Goal: Task Accomplishment & Management: Manage account settings

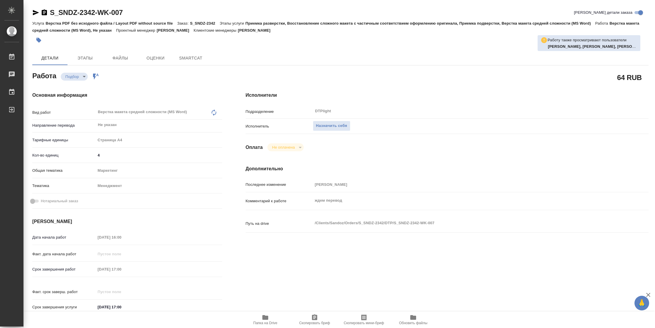
type textarea "x"
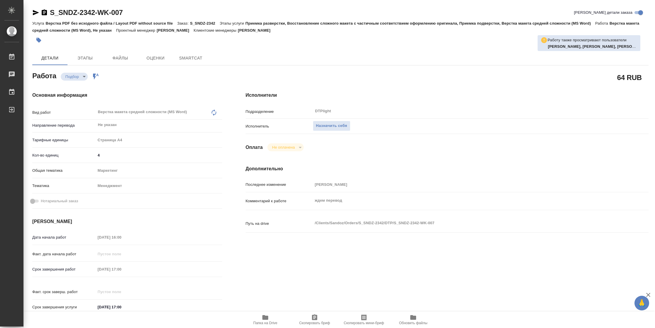
type textarea "x"
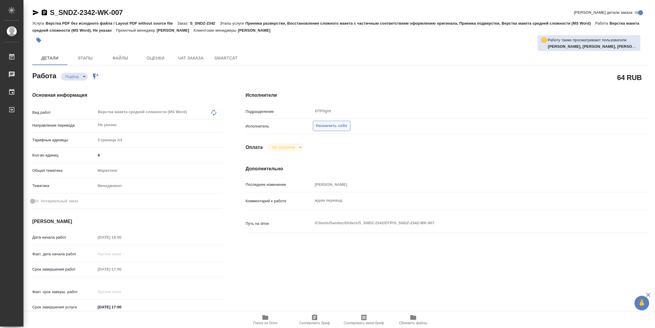
type textarea "x"
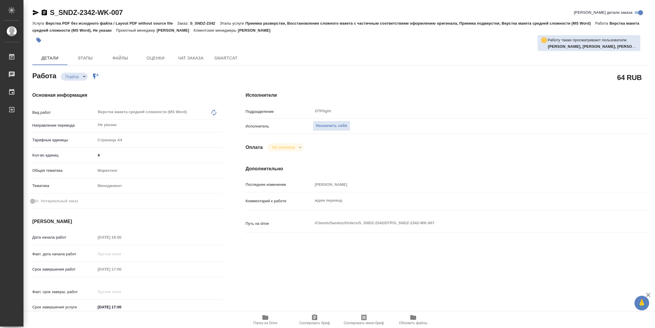
type textarea "x"
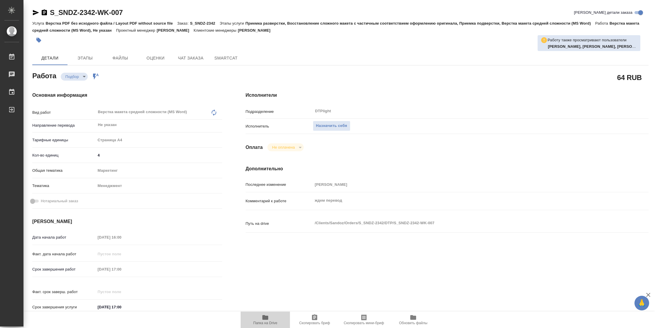
click at [269, 323] on span "Папка на Drive" at bounding box center [265, 323] width 24 height 4
click at [334, 125] on span "Назначить себя" at bounding box center [331, 126] width 31 height 7
type textarea "x"
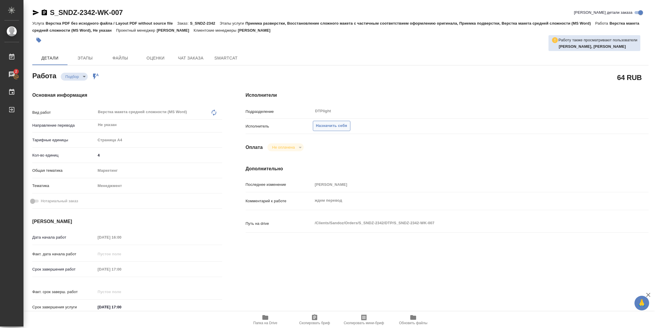
type textarea "x"
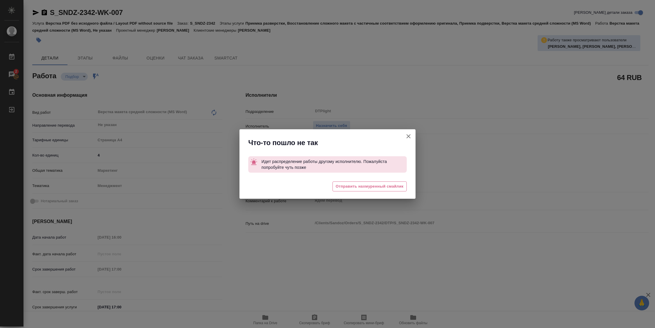
click at [409, 135] on icon "button" at bounding box center [408, 136] width 7 height 7
type textarea "x"
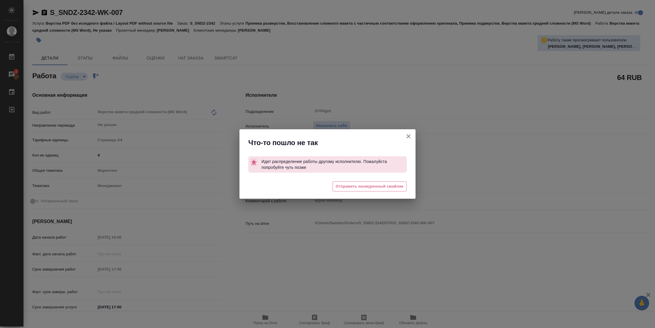
type textarea "x"
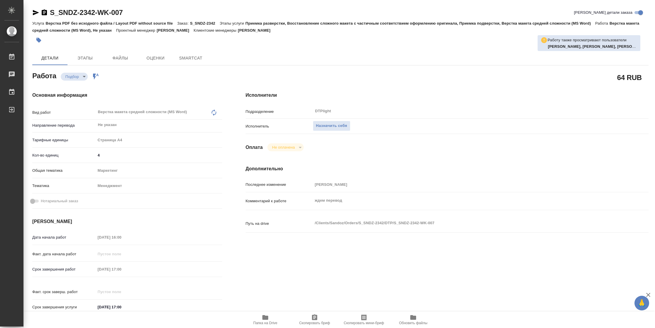
type textarea "x"
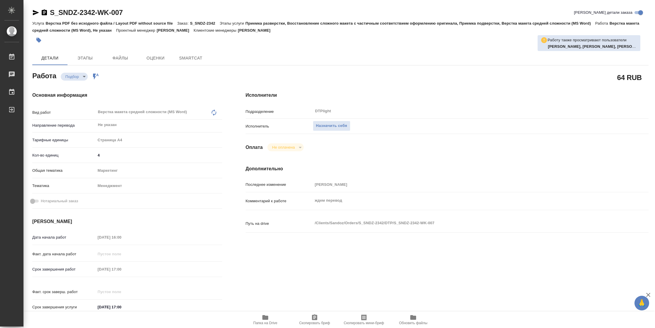
type textarea "x"
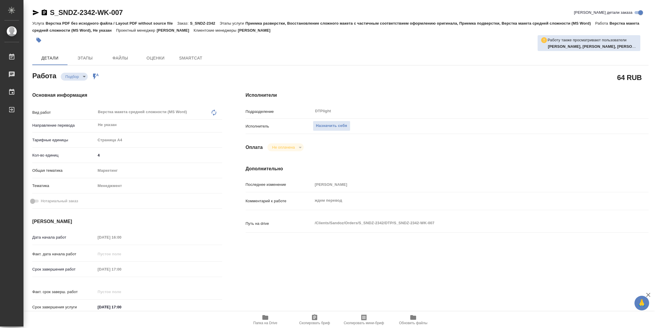
type textarea "x"
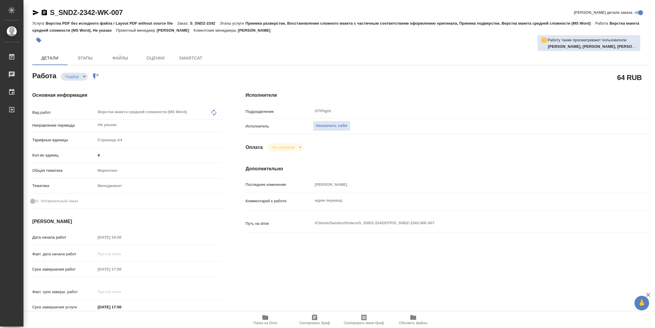
type textarea "x"
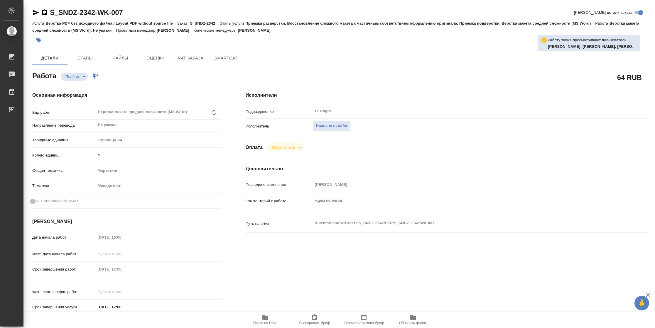
type textarea "x"
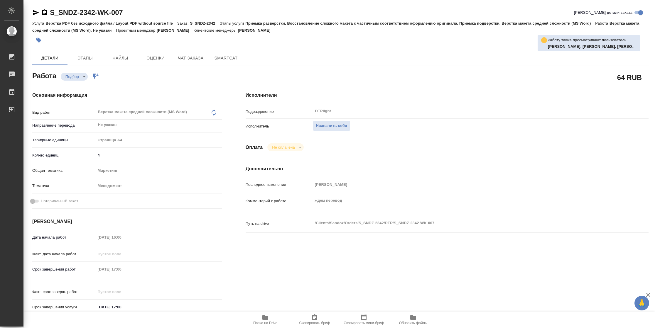
type textarea "x"
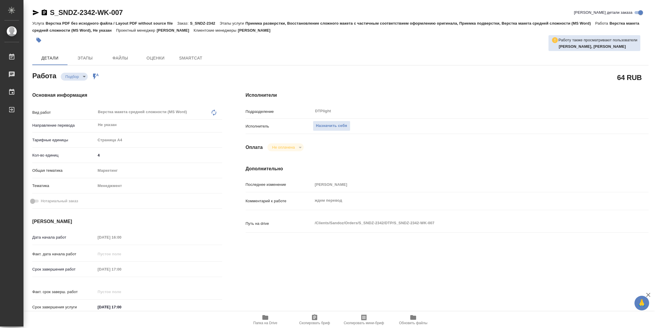
type textarea "x"
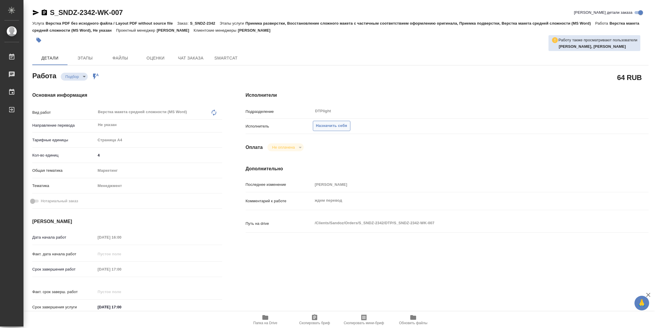
type textarea "x"
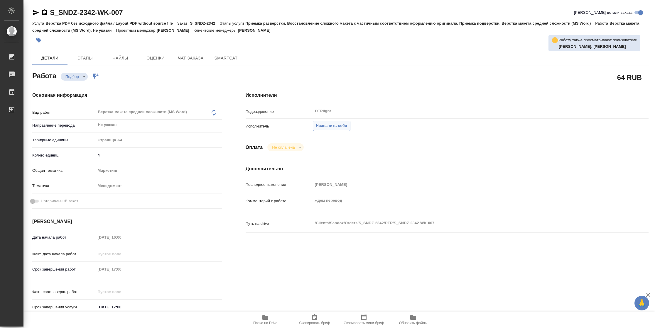
click at [343, 123] on span "Назначить себя" at bounding box center [331, 126] width 31 height 7
type textarea "x"
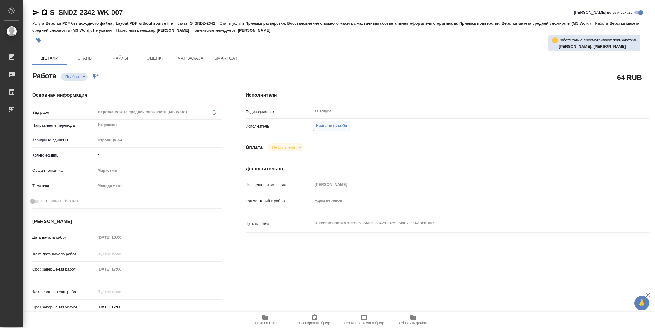
type textarea "x"
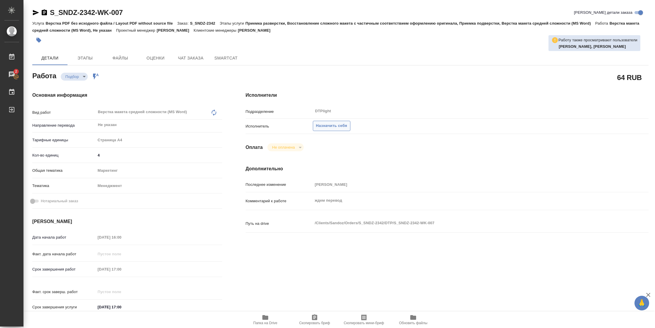
type textarea "x"
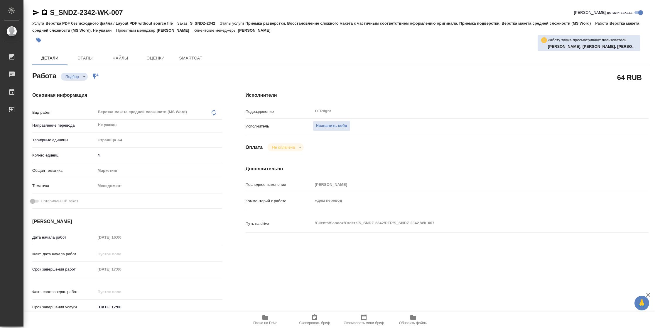
type textarea "x"
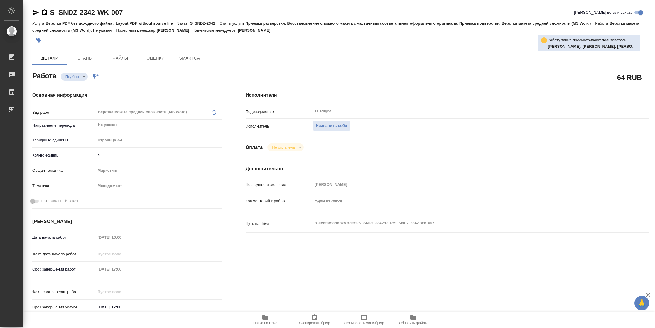
type textarea "x"
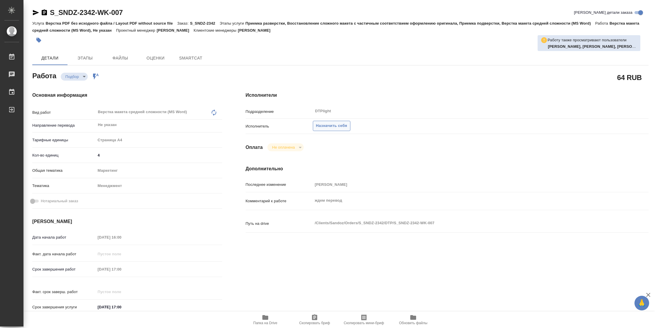
type textarea "x"
click at [332, 125] on span "Назначить себя" at bounding box center [331, 126] width 31 height 7
type textarea "x"
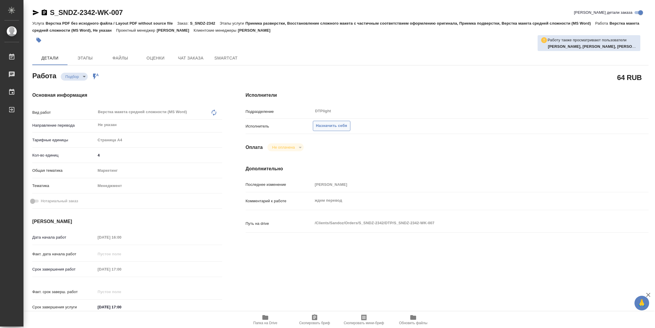
type textarea "x"
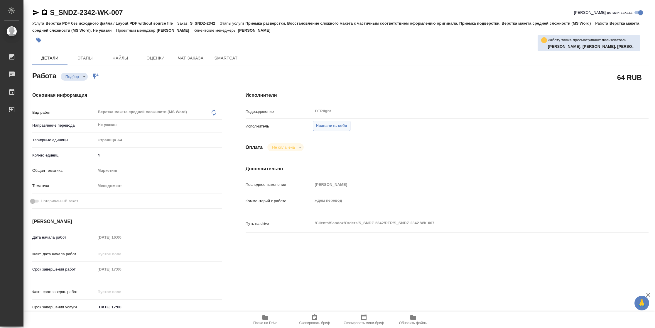
type textarea "x"
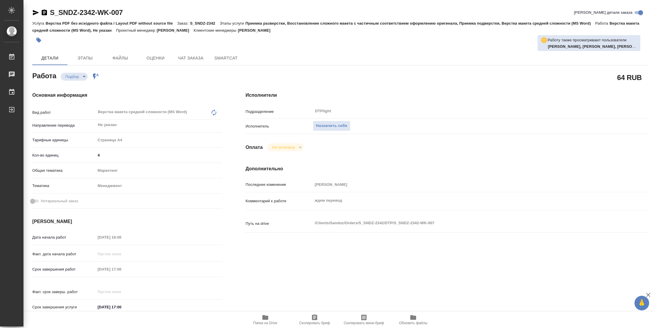
type textarea "x"
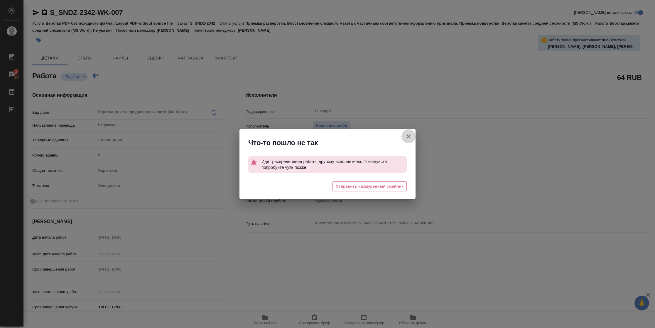
click at [411, 134] on icon "button" at bounding box center [408, 136] width 7 height 7
type textarea "x"
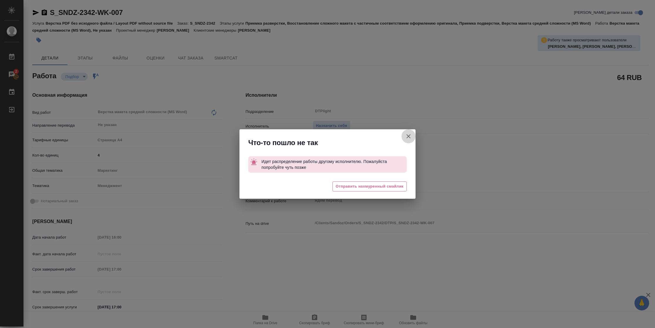
type textarea "x"
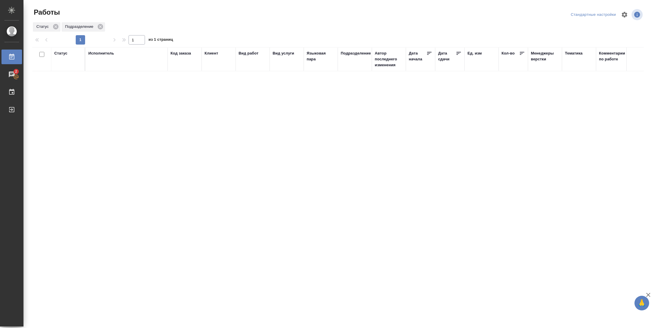
click at [175, 54] on div "Код заказа" at bounding box center [181, 53] width 21 height 6
click at [181, 79] on input "text" at bounding box center [185, 78] width 28 height 7
paste input "**[S_SNDZ-2342-WK-007]([URL][DOMAIN_NAME]"
drag, startPoint x: 196, startPoint y: 79, endPoint x: 250, endPoint y: 81, distance: 53.5
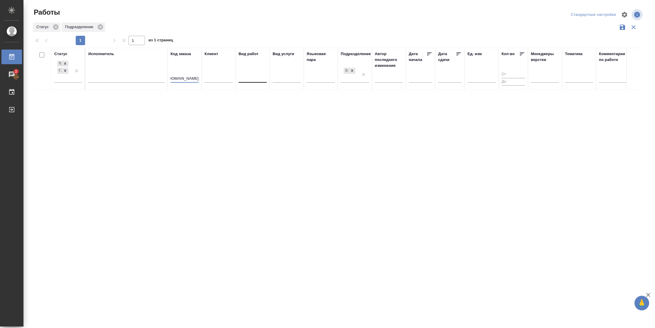
click at [250, 81] on tr "Статус Подбор Готов к работе Исполнитель Код заказа **[S_SNDZ-2342-WK-007](http…" at bounding box center [617, 69] width 1171 height 42
drag, startPoint x: 174, startPoint y: 79, endPoint x: 161, endPoint y: 79, distance: 12.3
click at [161, 79] on tr "Статус Подбор Готов к работе Исполнитель Код заказа **[S_SNDZ-2342 Клиент Вид р…" at bounding box center [617, 69] width 1171 height 42
type input "S_SNDZ-2342"
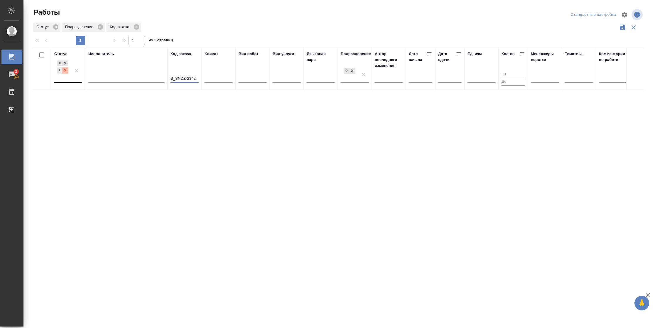
click at [65, 70] on icon at bounding box center [65, 71] width 2 height 2
click at [65, 71] on icon at bounding box center [65, 71] width 2 height 2
click at [353, 72] on icon at bounding box center [352, 70] width 4 height 4
click at [339, 127] on div "Статус Исполнитель Код заказа S_SNDZ-2342 Клиент Вид работ Вид услуги Языковая …" at bounding box center [338, 153] width 612 height 211
click at [193, 79] on input "S_SNDZ-2342" at bounding box center [185, 78] width 28 height 7
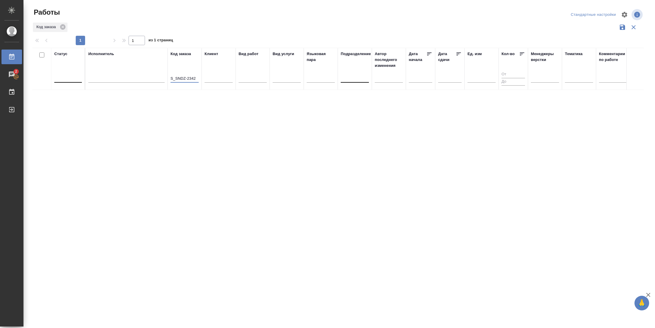
drag, startPoint x: 180, startPoint y: 79, endPoint x: 208, endPoint y: 84, distance: 28.1
click at [214, 85] on tr "Статус Исполнитель Код заказа S_SNDZ-2342 Клиент Вид работ Вид услуги Языковая …" at bounding box center [617, 69] width 1171 height 42
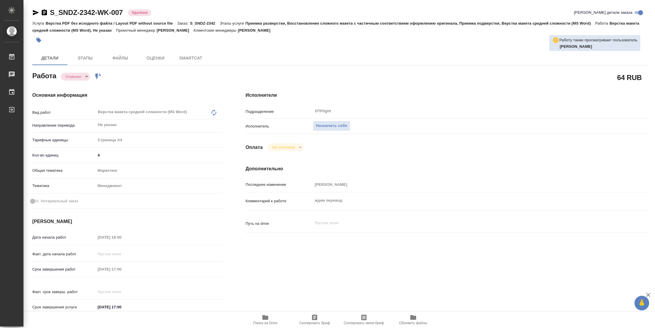
click at [37, 14] on icon "button" at bounding box center [35, 12] width 7 height 7
type textarea "x"
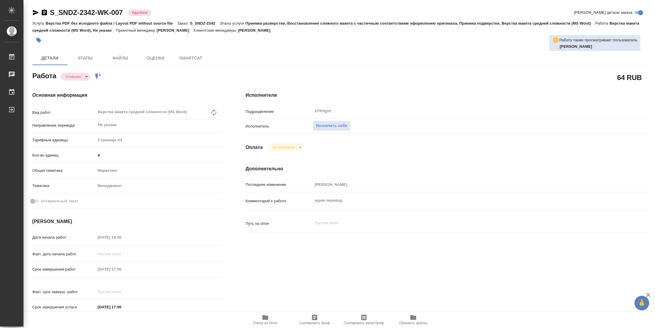
type textarea "x"
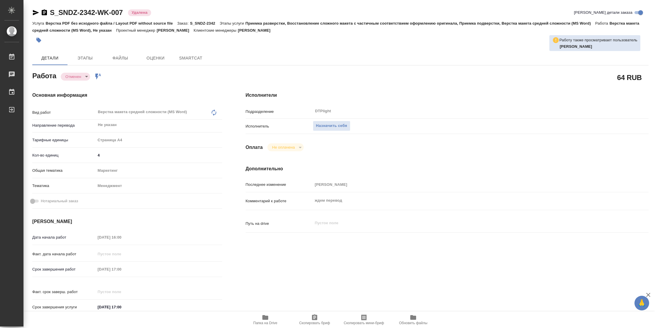
type textarea "x"
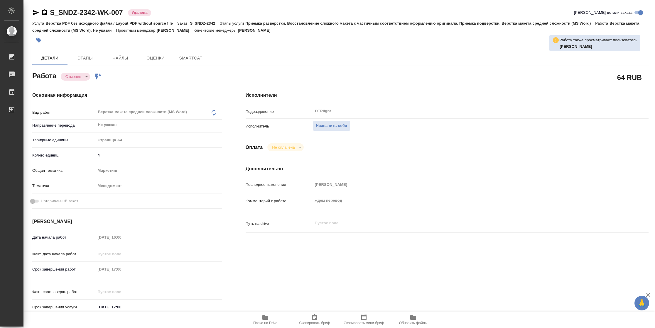
type textarea "x"
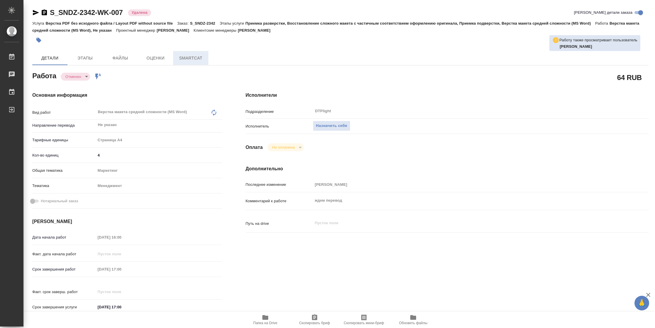
type textarea "x"
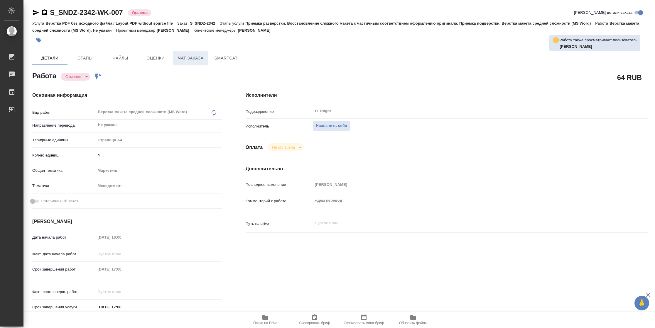
type textarea "x"
click at [194, 59] on span "Чат заказа" at bounding box center [191, 58] width 28 height 7
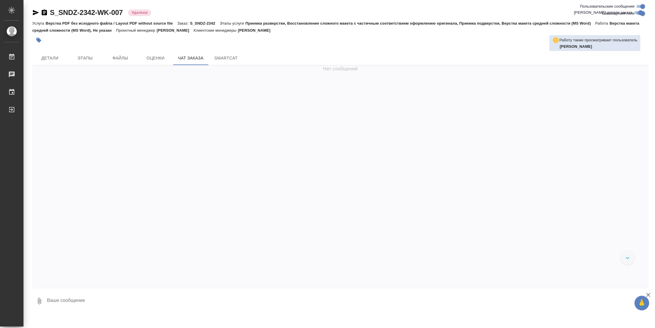
scroll to position [7392, 0]
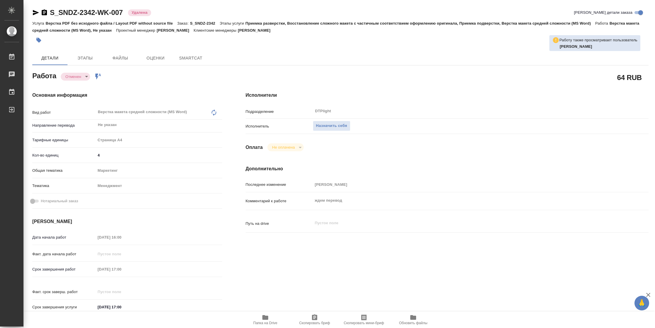
type textarea "x"
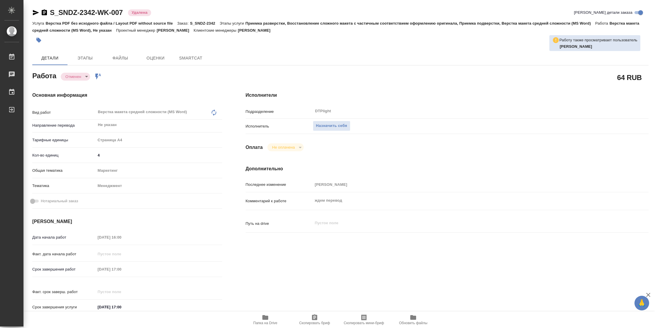
type textarea "x"
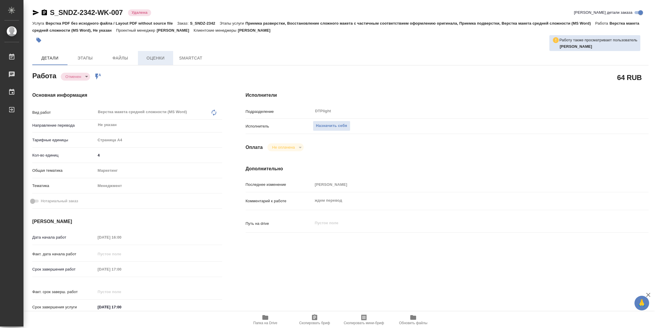
type textarea "x"
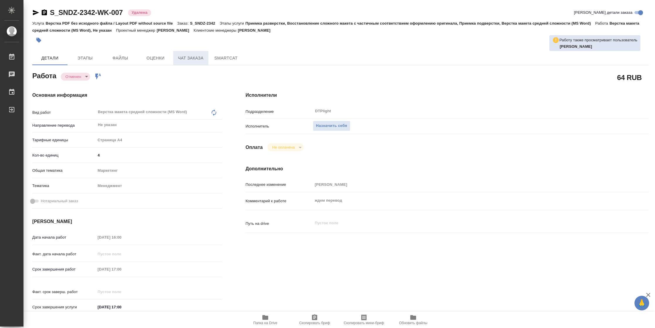
click at [184, 62] on button "Чат заказа" at bounding box center [190, 58] width 35 height 14
type textarea "x"
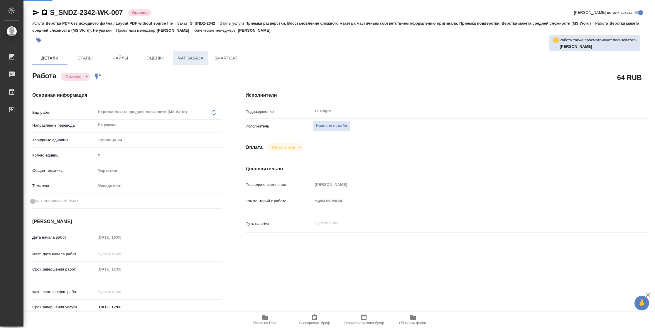
type textarea "x"
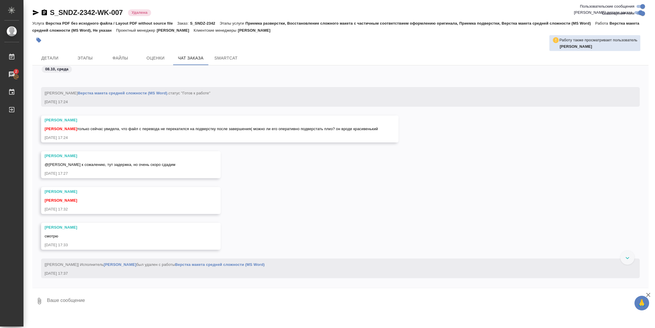
scroll to position [6146, 0]
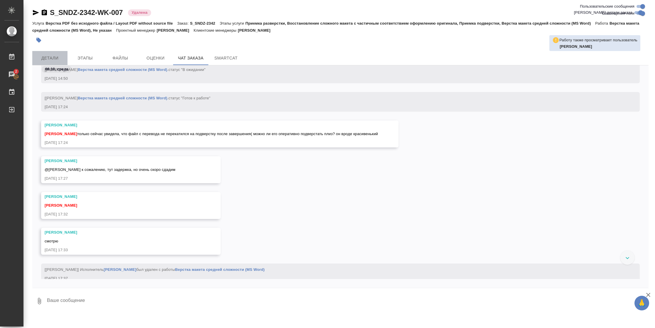
click at [53, 52] on button "Детали" at bounding box center [49, 58] width 35 height 14
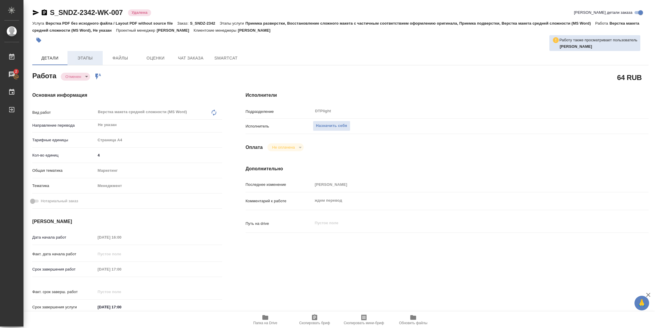
type textarea "x"
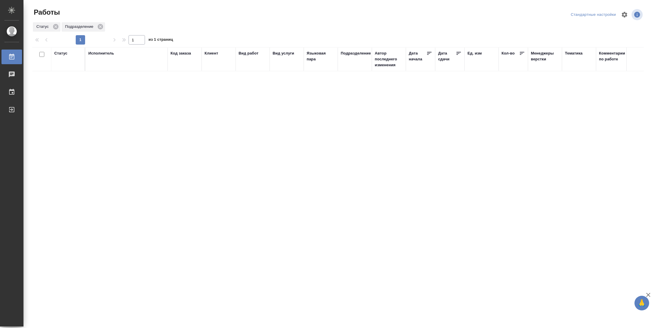
click at [63, 48] on th "Статус" at bounding box center [68, 59] width 34 height 24
click at [63, 54] on div "Статус" at bounding box center [60, 53] width 13 height 6
click at [75, 81] on div at bounding box center [76, 70] width 11 height 23
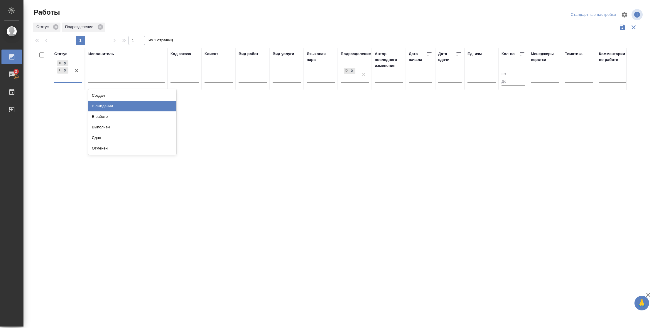
click at [113, 102] on div "В ожидании" at bounding box center [132, 106] width 88 height 11
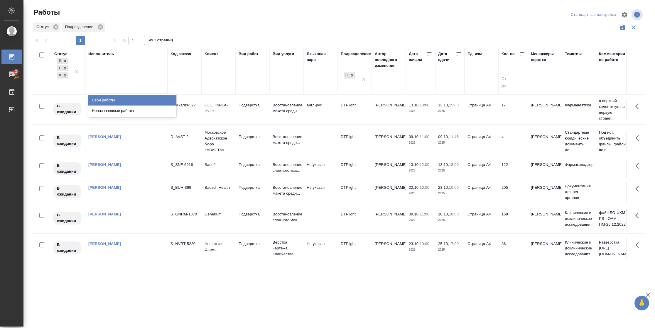
click at [124, 79] on div at bounding box center [126, 81] width 76 height 9
click at [121, 96] on div "Свои работы" at bounding box center [132, 100] width 88 height 11
click at [459, 53] on icon at bounding box center [459, 54] width 6 height 6
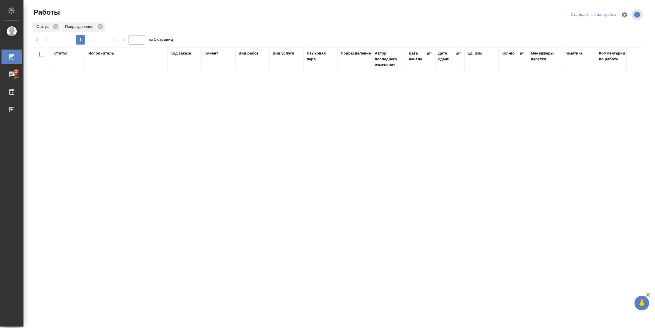
click at [58, 53] on div "Статус" at bounding box center [60, 53] width 13 height 6
click at [76, 83] on div "Подбор Готов к работе" at bounding box center [68, 73] width 28 height 27
click at [77, 81] on div at bounding box center [76, 70] width 11 height 23
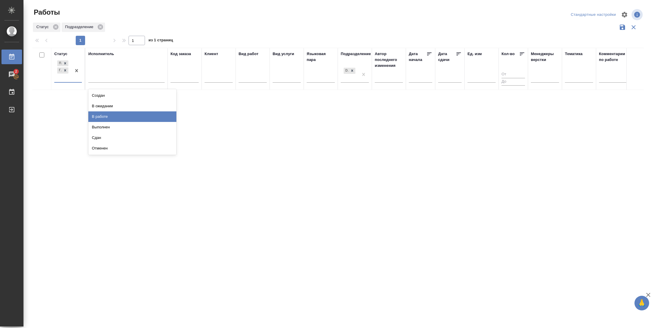
click at [122, 118] on div "В работе" at bounding box center [132, 117] width 88 height 11
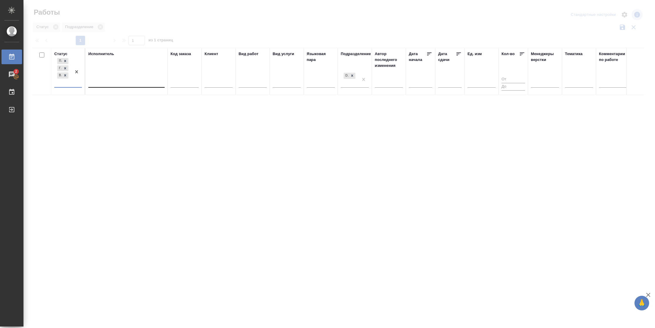
click at [126, 84] on div at bounding box center [126, 81] width 76 height 9
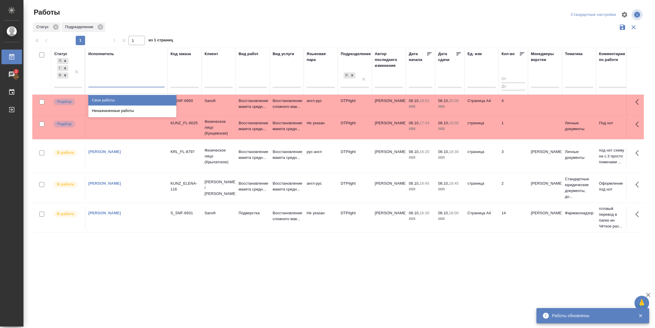
click at [126, 98] on div "Свои работы" at bounding box center [132, 100] width 88 height 11
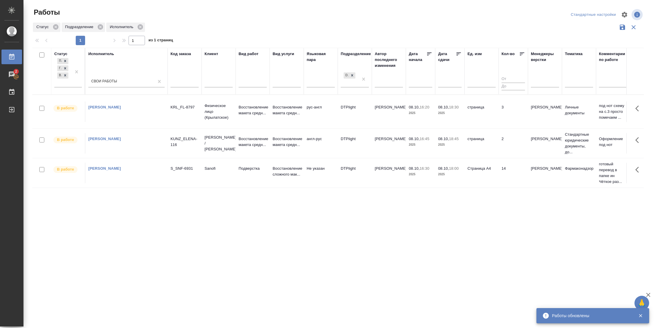
click at [521, 115] on td "3" at bounding box center [513, 112] width 29 height 21
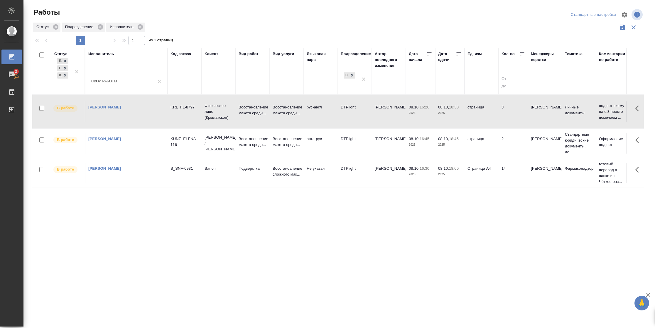
click at [521, 115] on td "3" at bounding box center [513, 112] width 29 height 21
click at [503, 178] on td "14" at bounding box center [513, 173] width 29 height 21
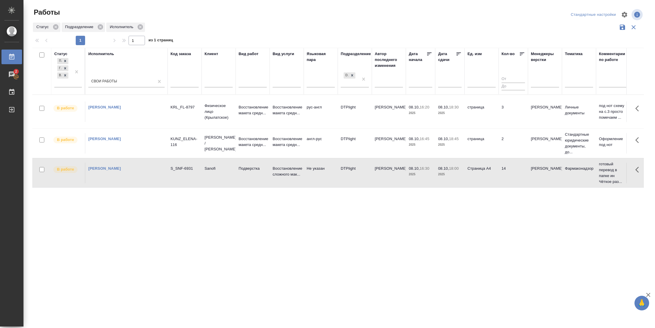
click at [503, 178] on td "14" at bounding box center [513, 173] width 29 height 21
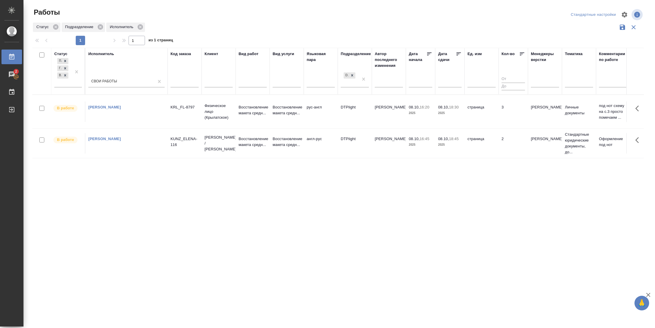
click at [514, 121] on td "3" at bounding box center [513, 112] width 29 height 21
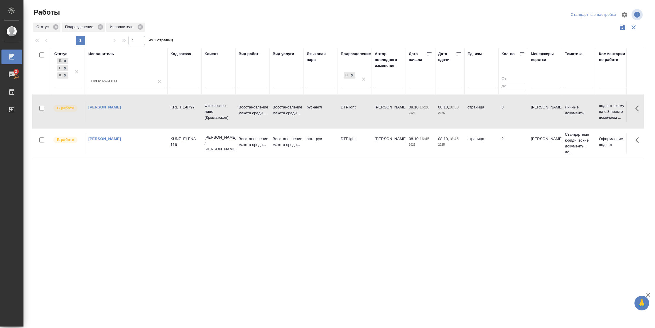
click at [514, 121] on td "3" at bounding box center [513, 112] width 29 height 21
click at [468, 110] on td "страница" at bounding box center [482, 112] width 34 height 21
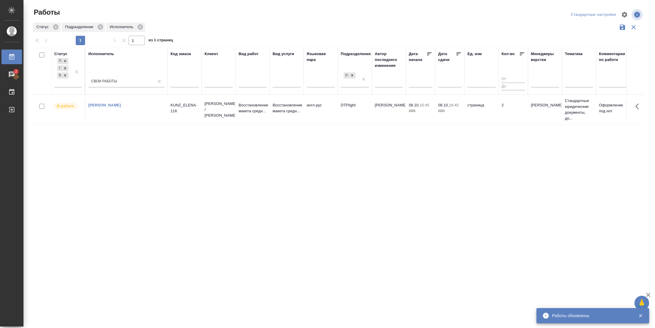
click at [518, 114] on td "2" at bounding box center [513, 110] width 29 height 21
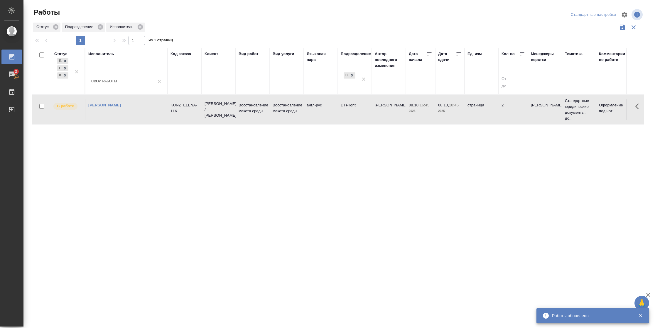
click at [518, 114] on td "2" at bounding box center [513, 110] width 29 height 21
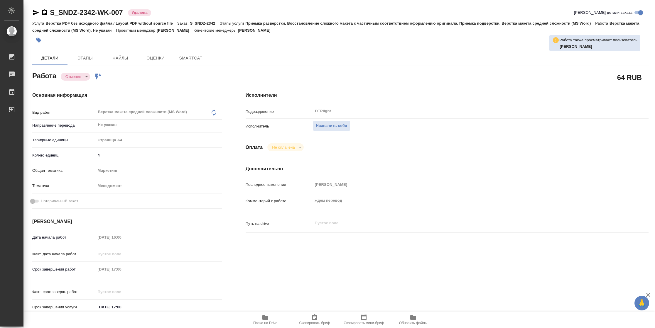
type textarea "x"
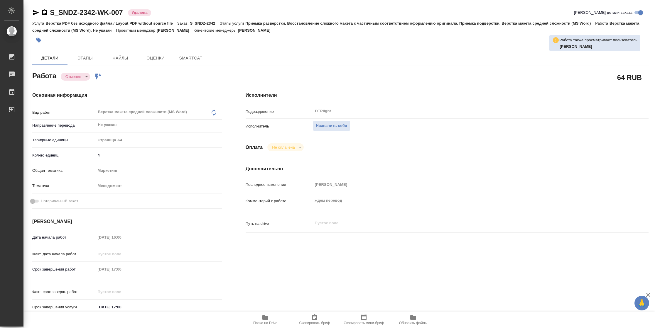
type textarea "x"
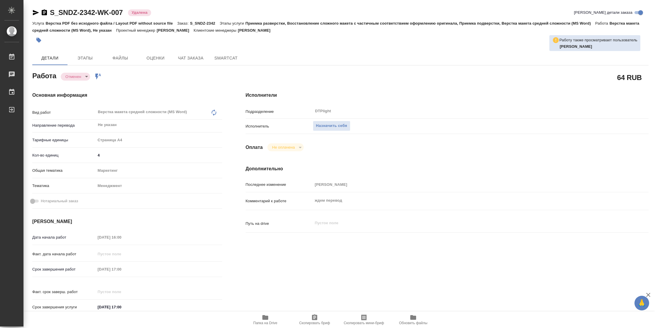
type textarea "x"
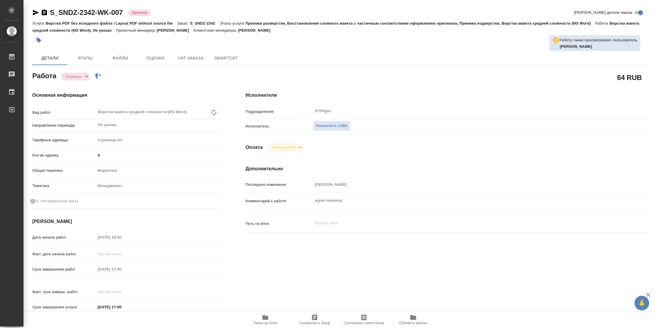
type textarea "x"
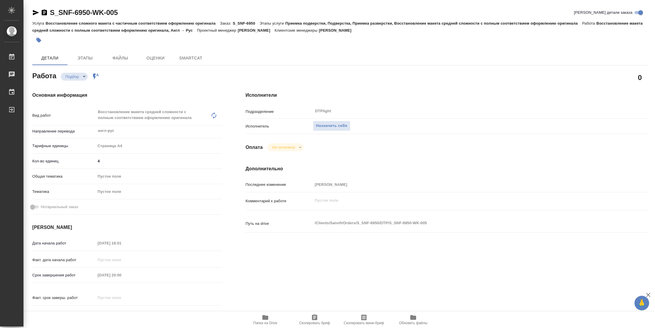
type textarea "x"
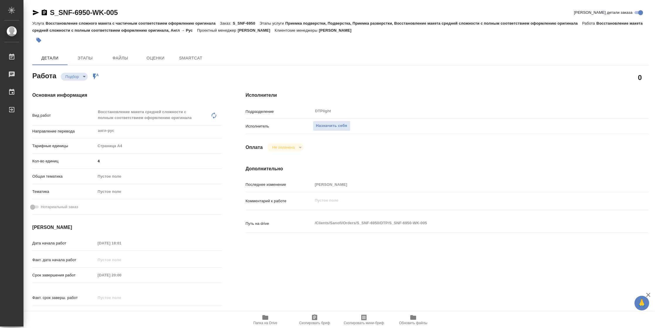
type textarea "x"
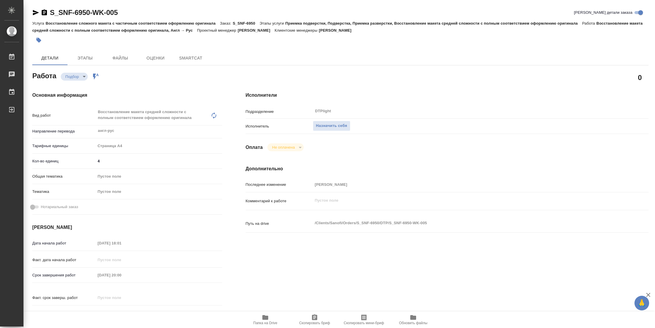
type textarea "x"
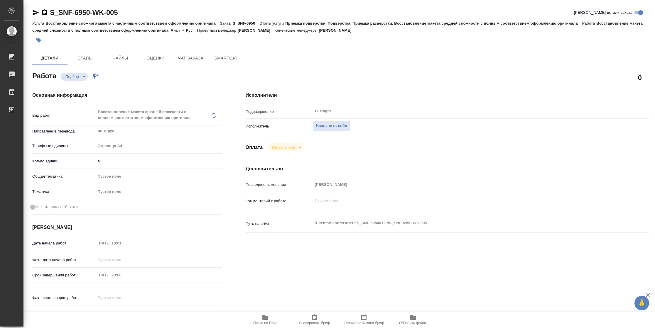
click at [267, 323] on span "Папка на Drive" at bounding box center [265, 323] width 24 height 4
type textarea "x"
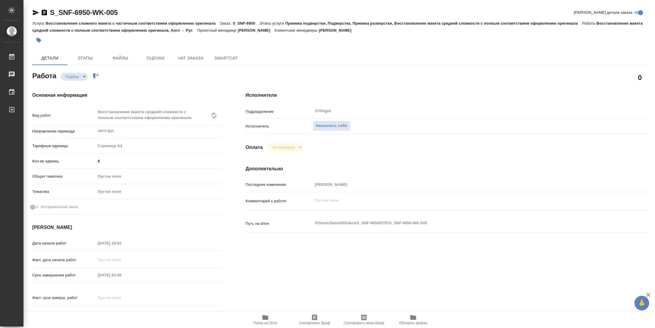
type textarea "x"
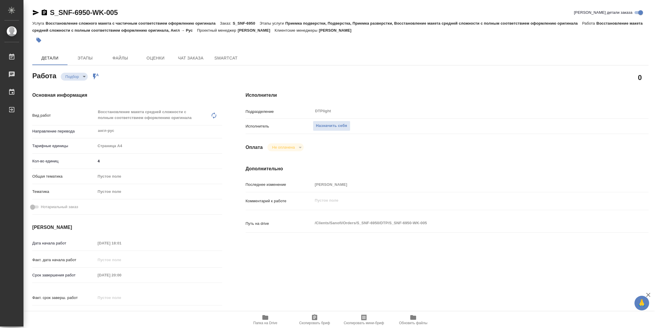
type textarea "x"
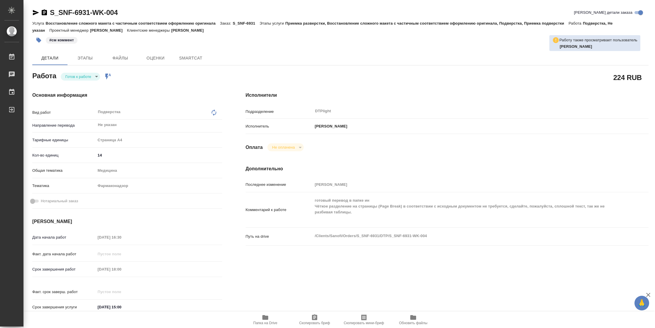
type textarea "x"
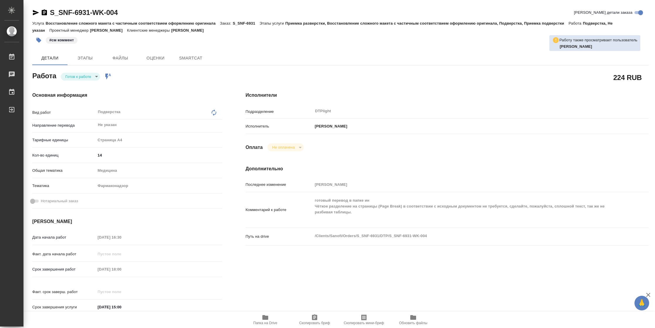
type textarea "x"
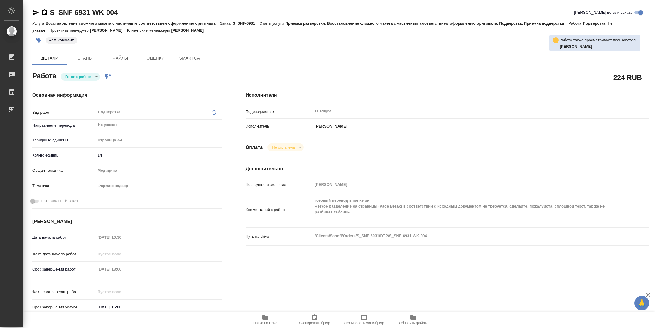
type textarea "x"
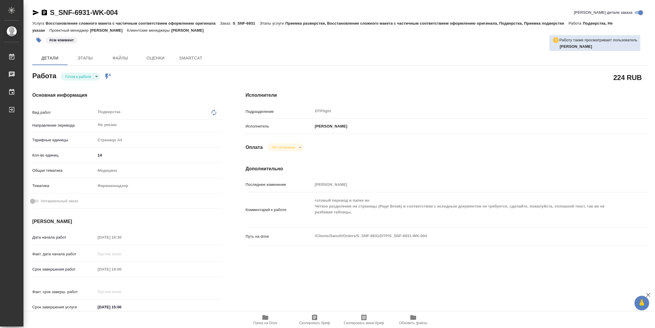
type textarea "x"
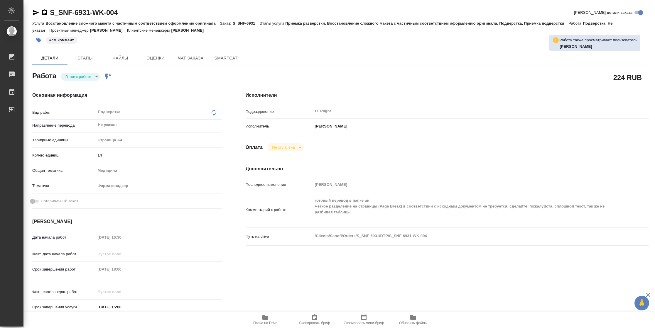
type textarea "x"
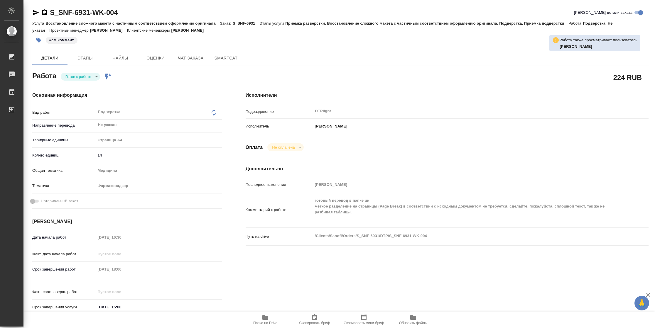
type textarea "x"
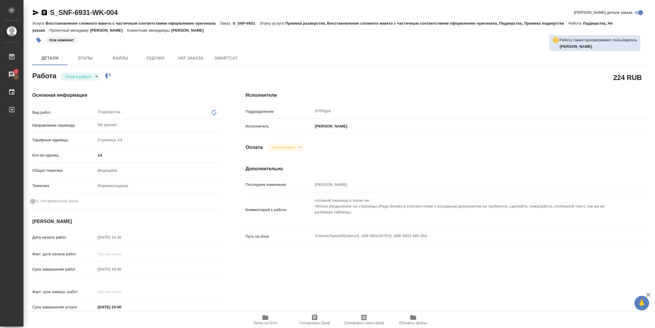
click at [82, 74] on body "🙏 .cls-1 fill:#fff; AWATERA Vasilyeva Natalia Работы 2 Чаты График Выйти S_SNF-…" at bounding box center [327, 164] width 655 height 328
click at [82, 74] on button "В работе" at bounding box center [74, 76] width 19 height 6
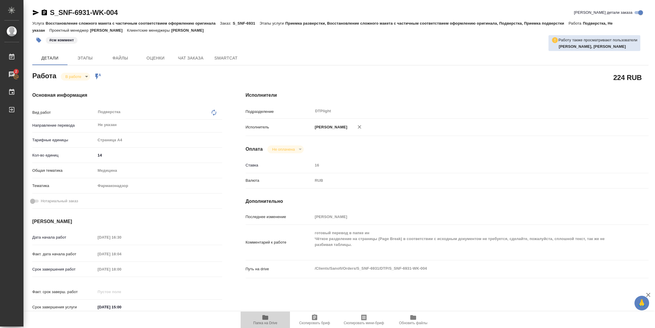
click at [269, 319] on span "Папка на Drive" at bounding box center [265, 319] width 42 height 11
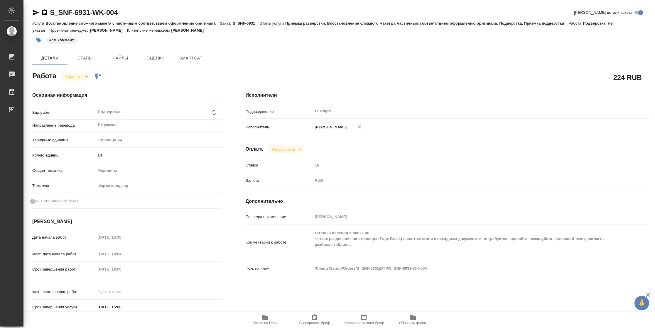
type textarea "x"
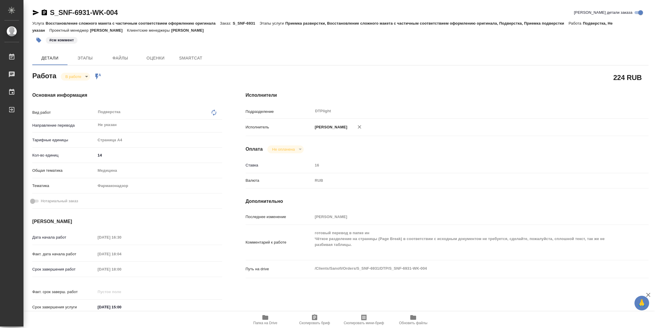
type textarea "x"
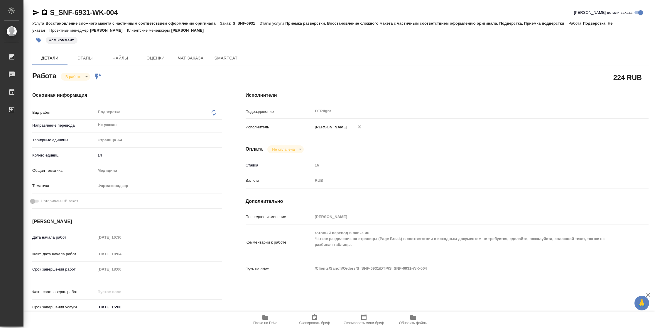
type textarea "x"
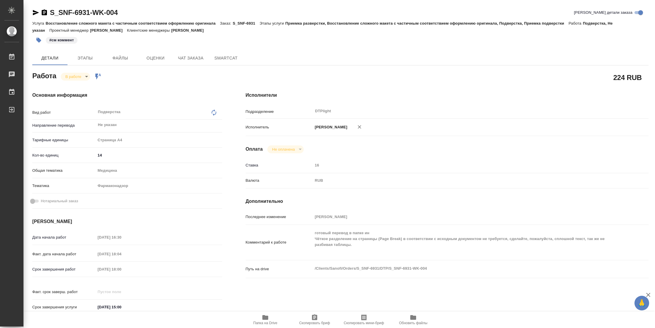
type textarea "x"
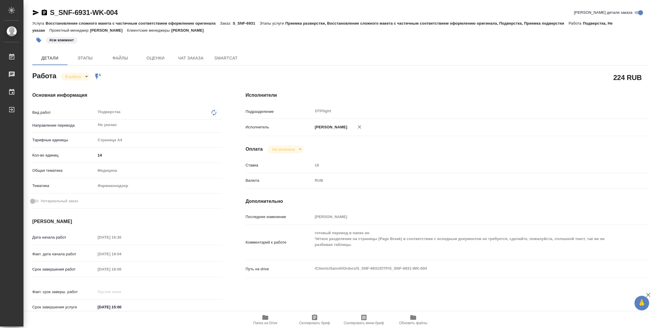
type textarea "x"
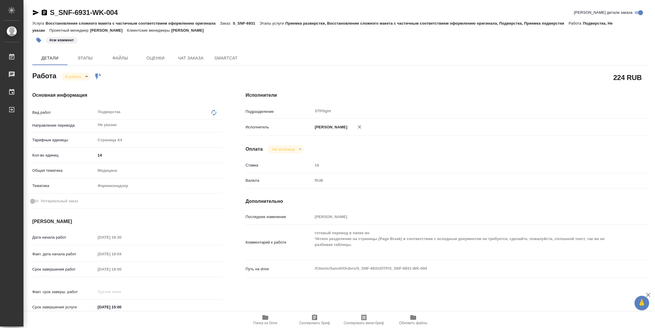
type textarea "x"
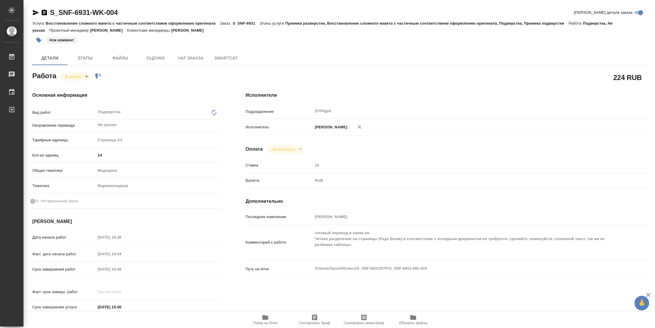
type textarea "x"
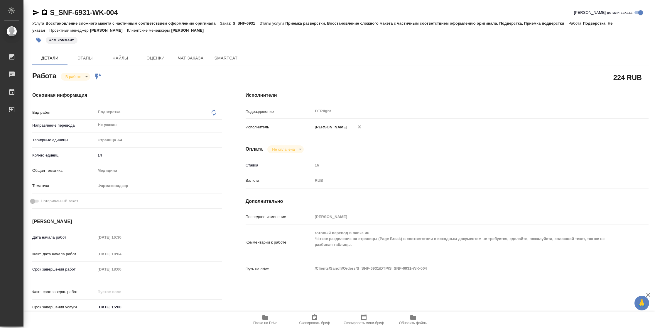
type textarea "x"
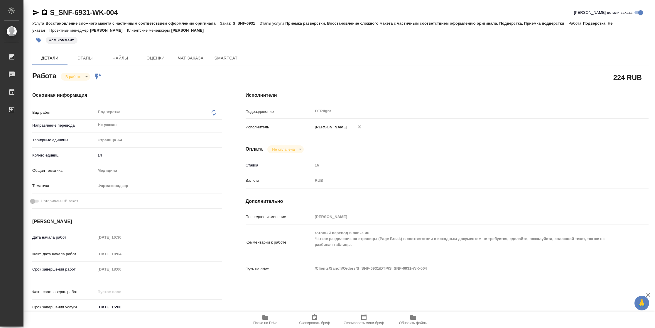
type textarea "x"
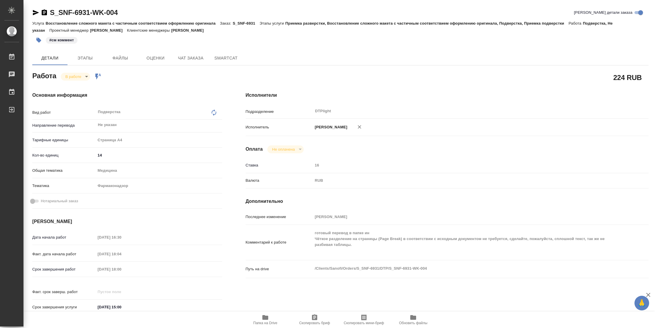
type textarea "x"
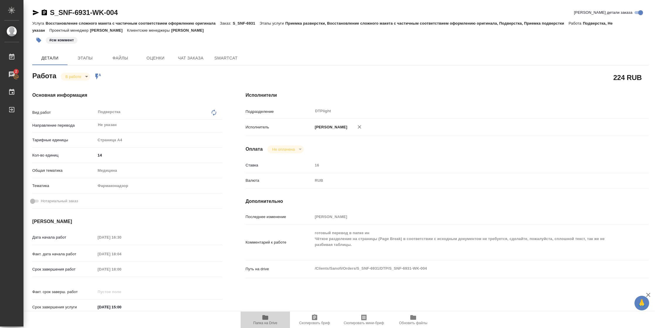
click at [260, 317] on span "Папка на Drive" at bounding box center [265, 319] width 42 height 11
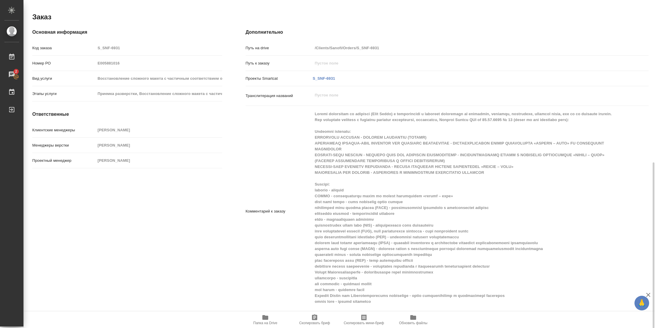
scroll to position [13, 0]
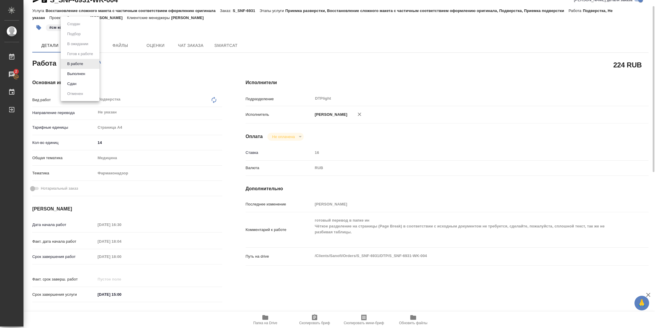
click at [79, 61] on body "🙏 .cls-1 fill:#fff; AWATERA Vasilyeva Natalia Работы 2 Чаты График Выйти S_SNF-…" at bounding box center [327, 164] width 655 height 328
click at [81, 73] on button "Выполнен" at bounding box center [75, 74] width 21 height 6
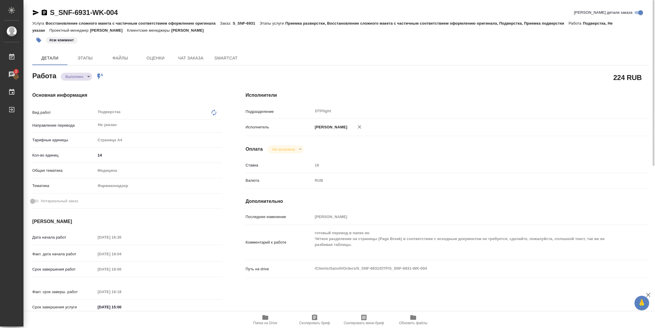
type textarea "x"
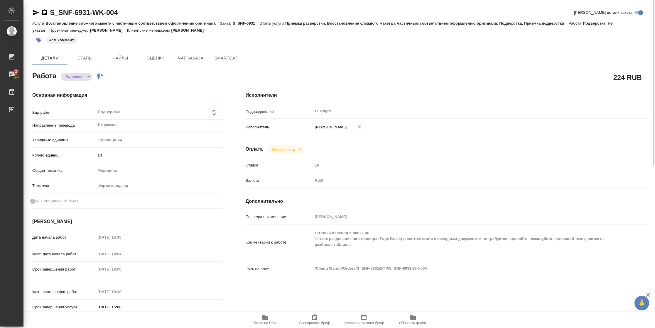
type textarea "x"
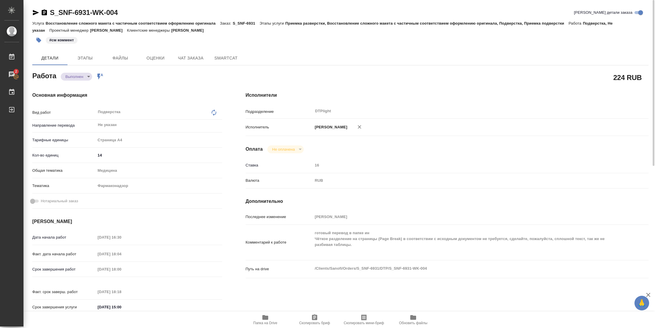
click at [38, 11] on icon "button" at bounding box center [35, 12] width 7 height 7
type textarea "x"
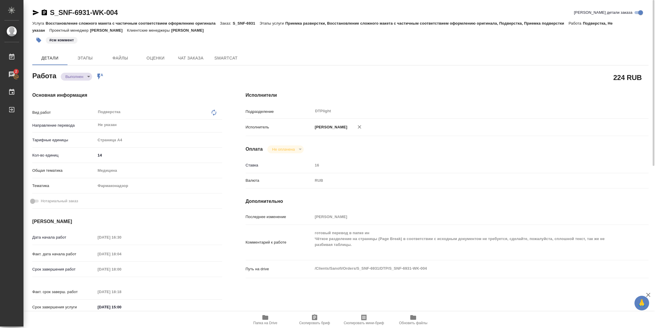
type textarea "x"
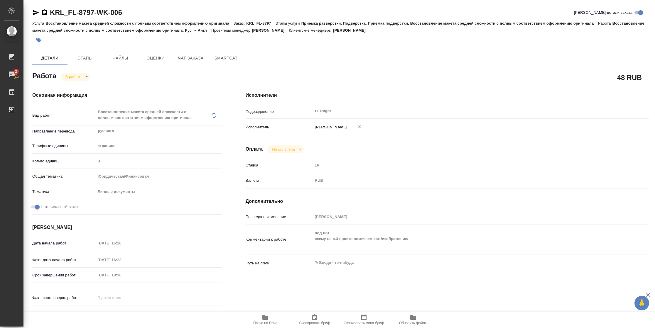
click at [36, 14] on icon "button" at bounding box center [35, 12] width 7 height 7
type textarea "x"
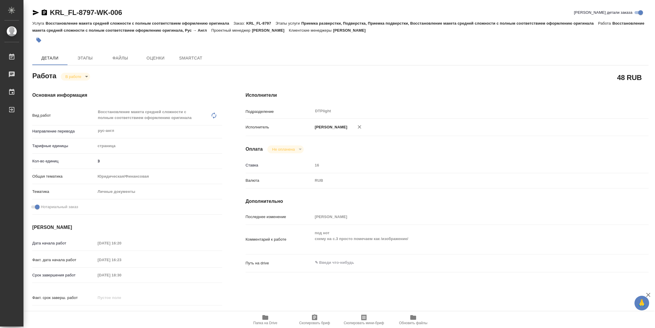
type textarea "x"
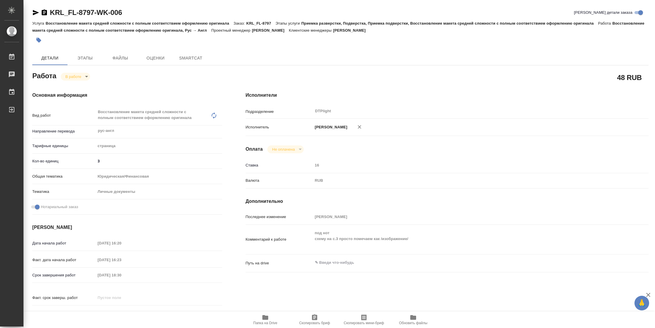
type textarea "x"
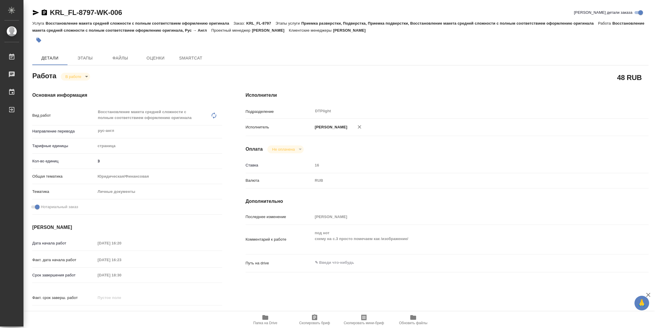
type textarea "x"
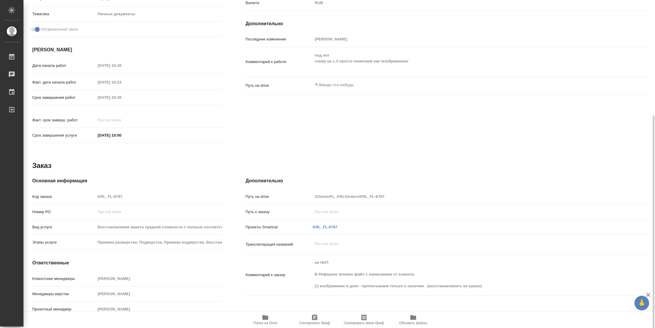
type textarea "x"
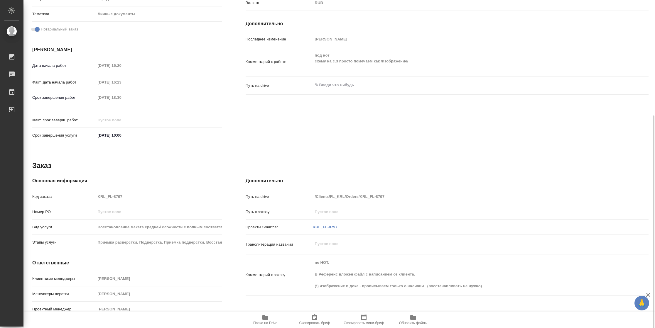
scroll to position [0, 0]
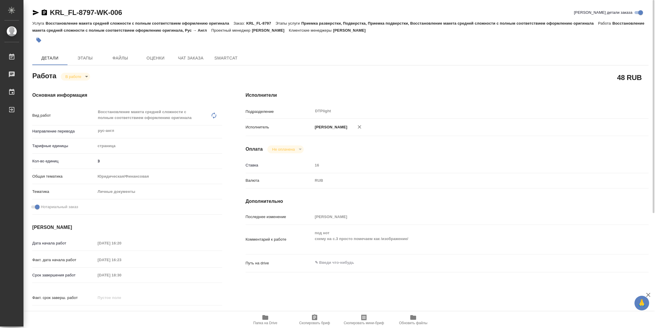
type textarea "x"
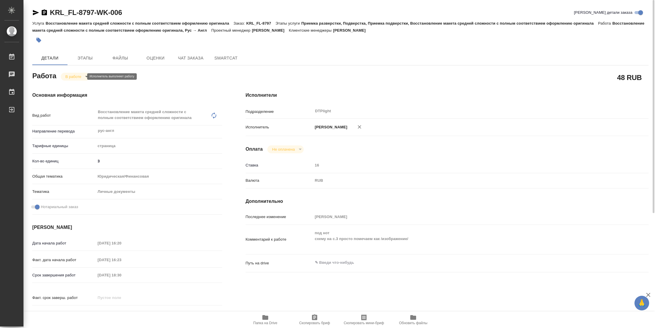
click at [79, 78] on body "🙏 .cls-1 fill:#fff; AWATERA Vasilyeva Natalia Работы Чаты График Выйти KRL_FL-8…" at bounding box center [327, 164] width 655 height 328
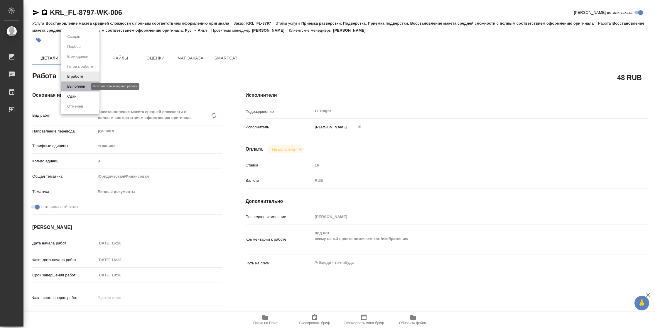
click at [79, 86] on button "Выполнен" at bounding box center [75, 86] width 21 height 6
type textarea "x"
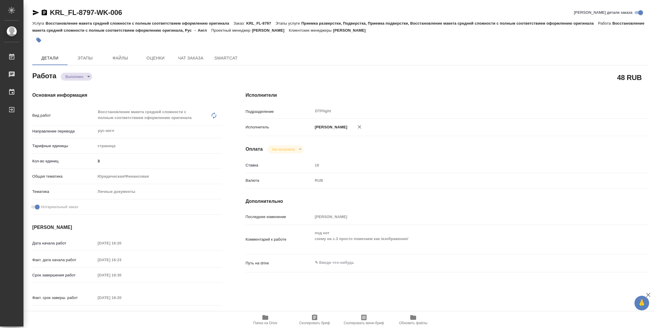
type textarea "x"
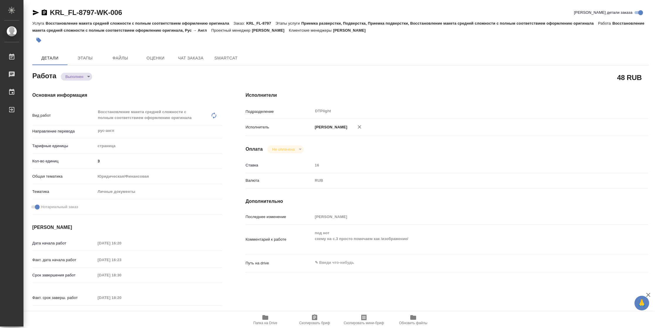
type textarea "x"
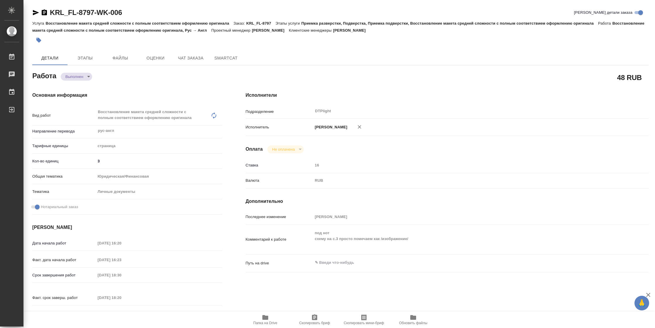
type textarea "x"
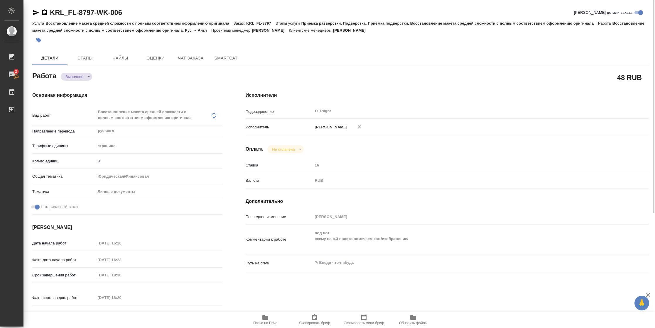
type textarea "x"
click at [36, 14] on icon "button" at bounding box center [35, 12] width 7 height 7
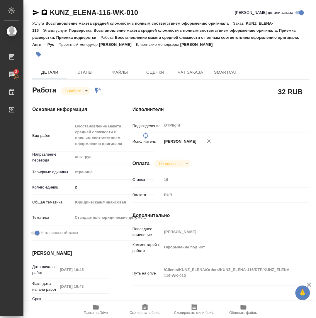
click at [102, 314] on span "Папка на Drive" at bounding box center [96, 313] width 24 height 4
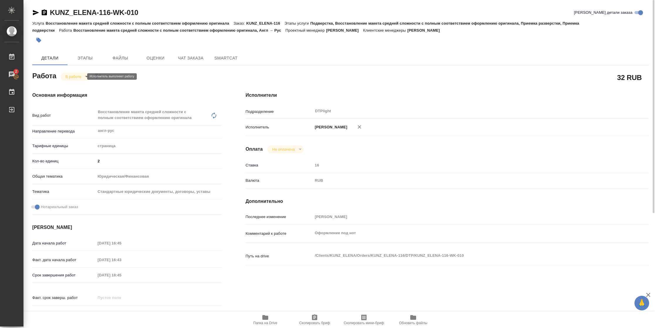
click at [76, 74] on body "🙏 .cls-1 fill:#fff; AWATERA [PERSON_NAME] 2 Чаты График Выйти KUNZ_ELENA-116-WK…" at bounding box center [327, 164] width 655 height 328
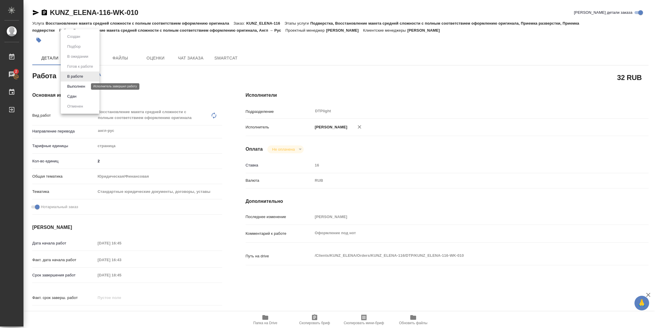
click at [76, 86] on button "Выполнен" at bounding box center [75, 86] width 21 height 6
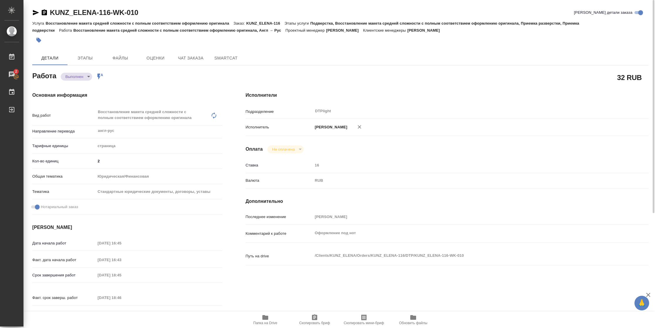
type textarea "x"
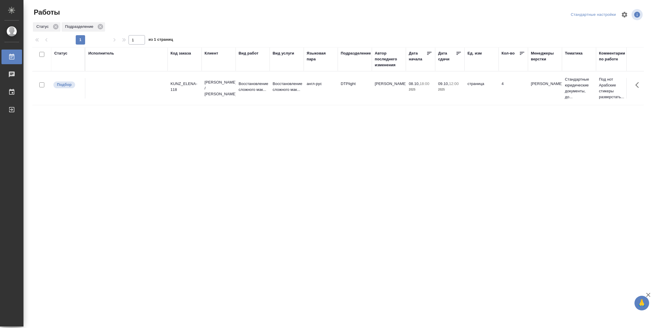
click at [352, 55] on div "Подразделение" at bounding box center [356, 53] width 30 height 6
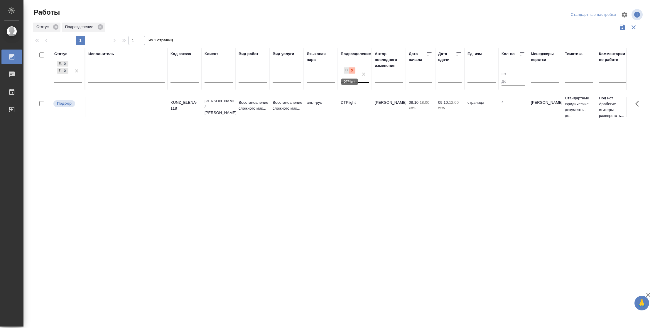
click at [352, 71] on icon at bounding box center [352, 70] width 4 height 4
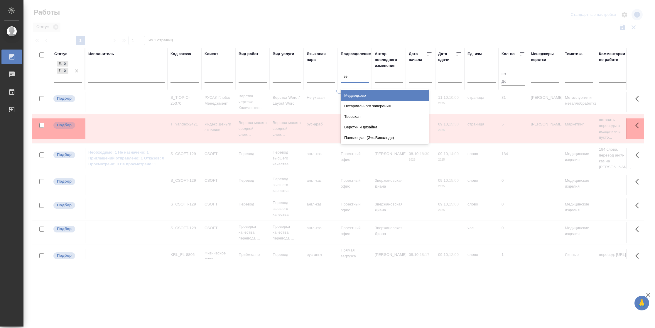
type input "вер"
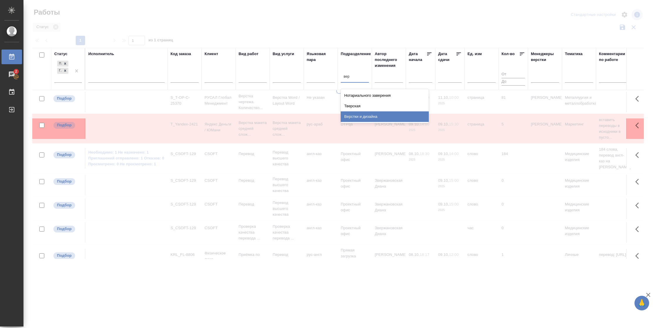
click at [371, 114] on div "Верстки и дизайна" at bounding box center [385, 117] width 88 height 11
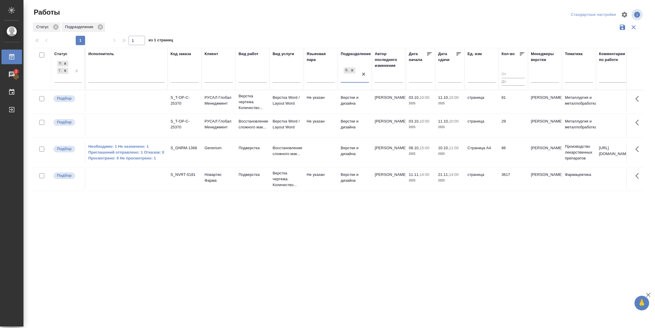
click at [458, 55] on icon at bounding box center [459, 54] width 6 height 6
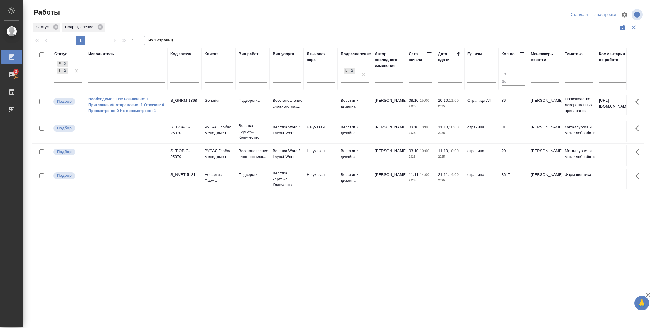
click at [296, 139] on td "Верстка Word / Layout Word" at bounding box center [287, 132] width 34 height 21
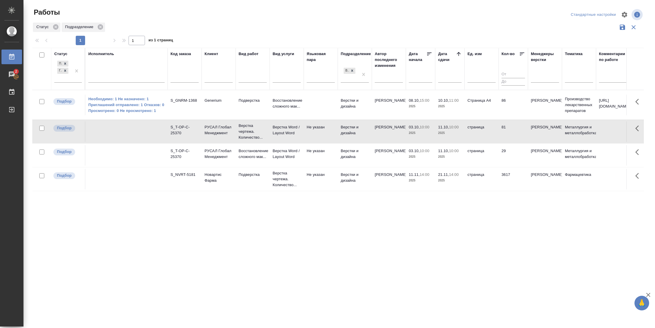
click at [296, 139] on td "Верстка Word / Layout Word" at bounding box center [287, 132] width 34 height 21
click at [494, 159] on td "страница" at bounding box center [482, 155] width 34 height 21
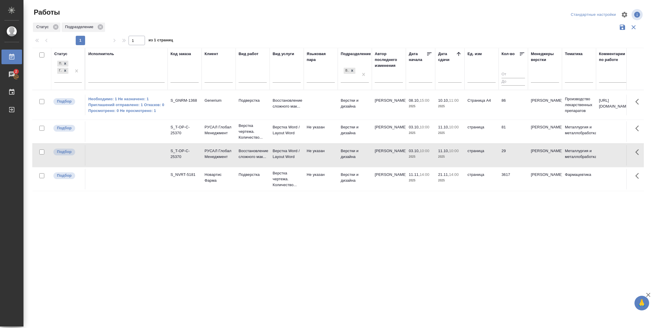
click at [494, 159] on td "страница" at bounding box center [482, 155] width 34 height 21
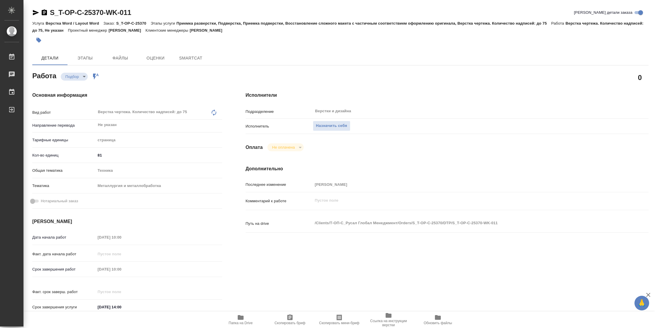
type textarea "x"
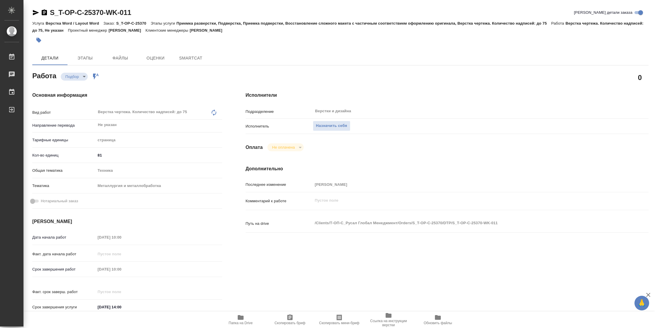
type textarea "x"
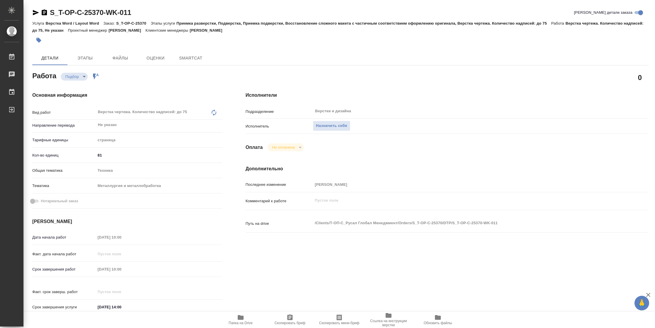
type textarea "x"
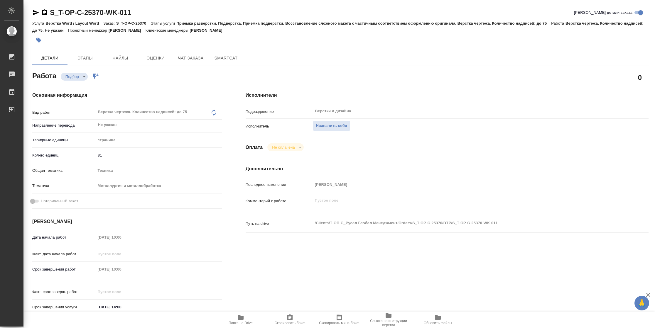
click at [236, 324] on span "Папка на Drive" at bounding box center [241, 323] width 24 height 4
type textarea "x"
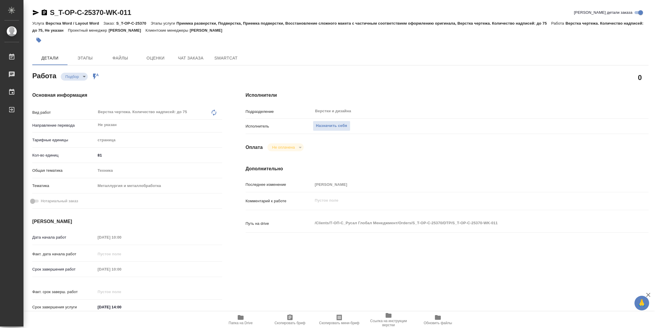
type textarea "x"
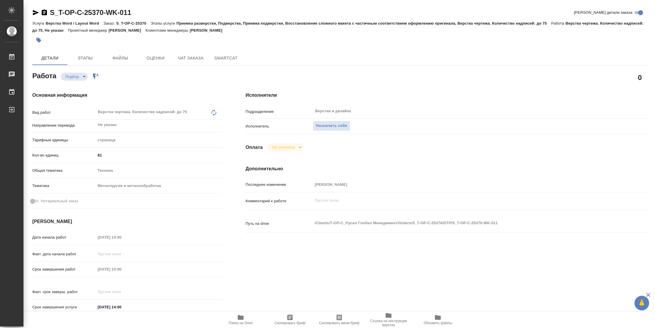
type textarea "x"
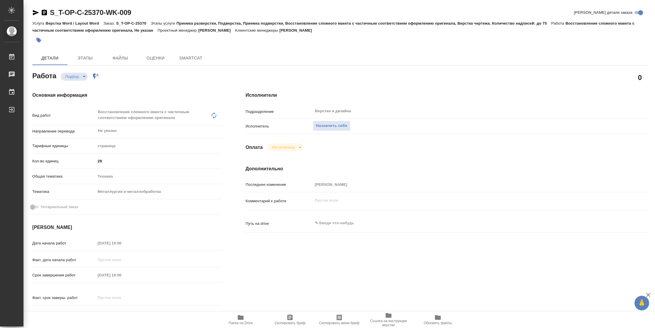
type textarea "x"
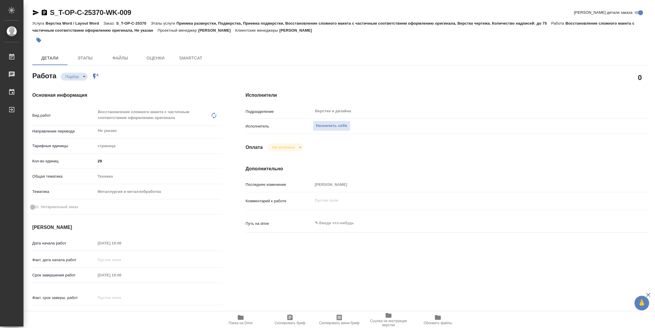
type textarea "x"
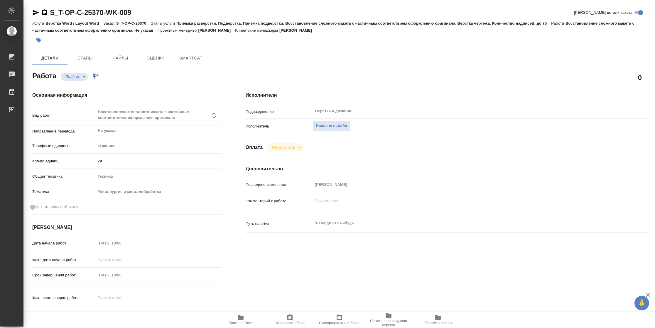
click at [247, 324] on span "Папка на Drive" at bounding box center [241, 323] width 24 height 4
type textarea "x"
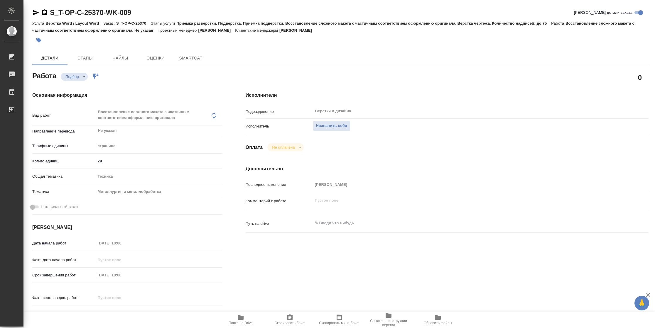
type textarea "x"
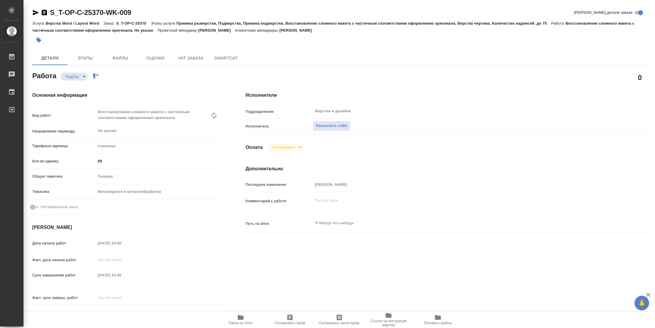
type textarea "x"
